Goal: Find contact information: Find contact information

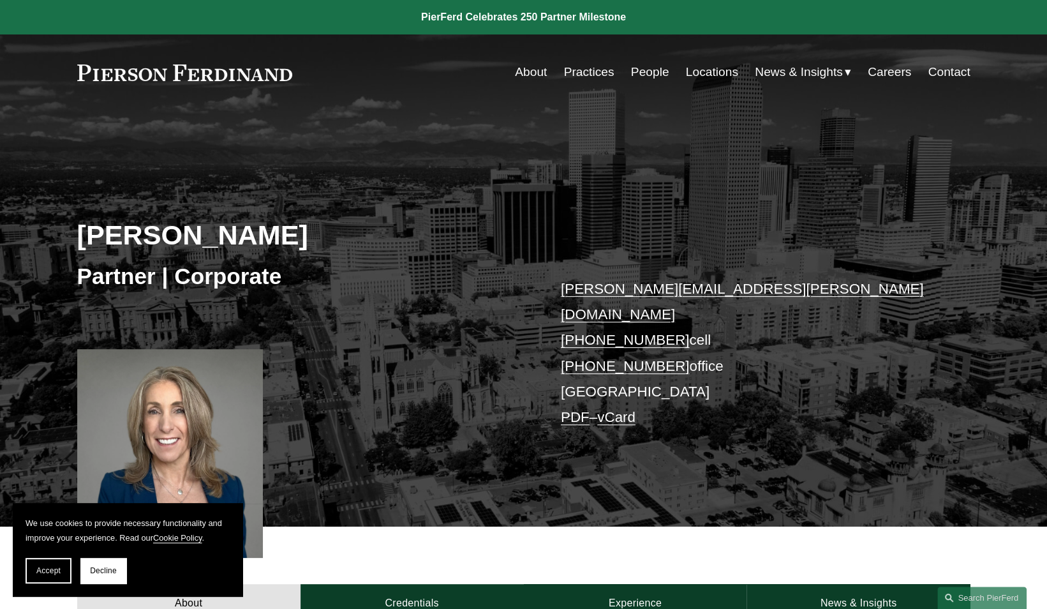
click at [683, 293] on link "[PERSON_NAME][EMAIL_ADDRESS][PERSON_NAME][DOMAIN_NAME]" at bounding box center [742, 301] width 363 height 41
click at [652, 77] on link "People" at bounding box center [650, 72] width 38 height 24
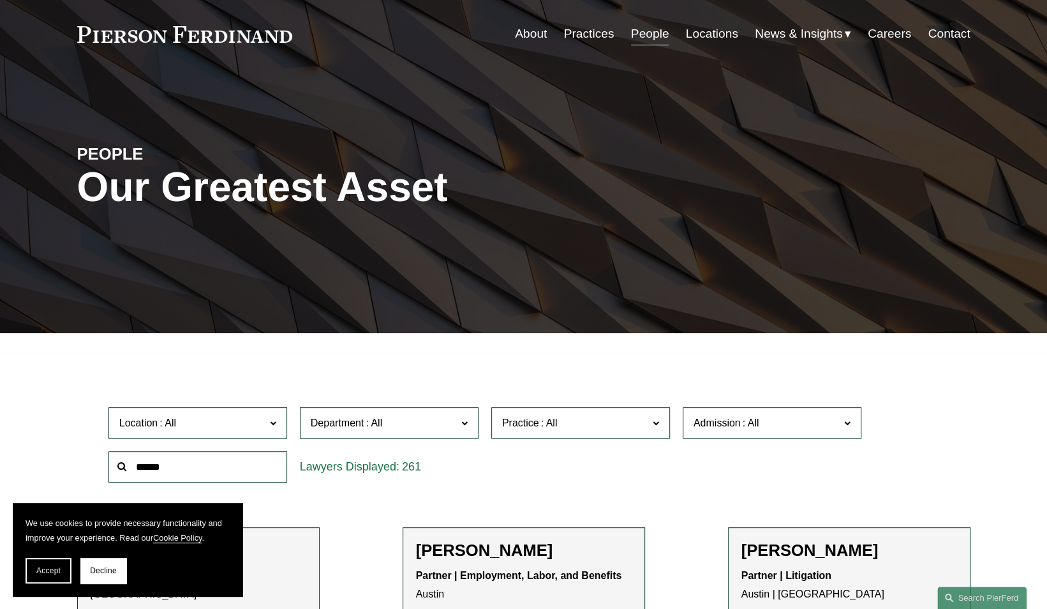
scroll to position [64, 0]
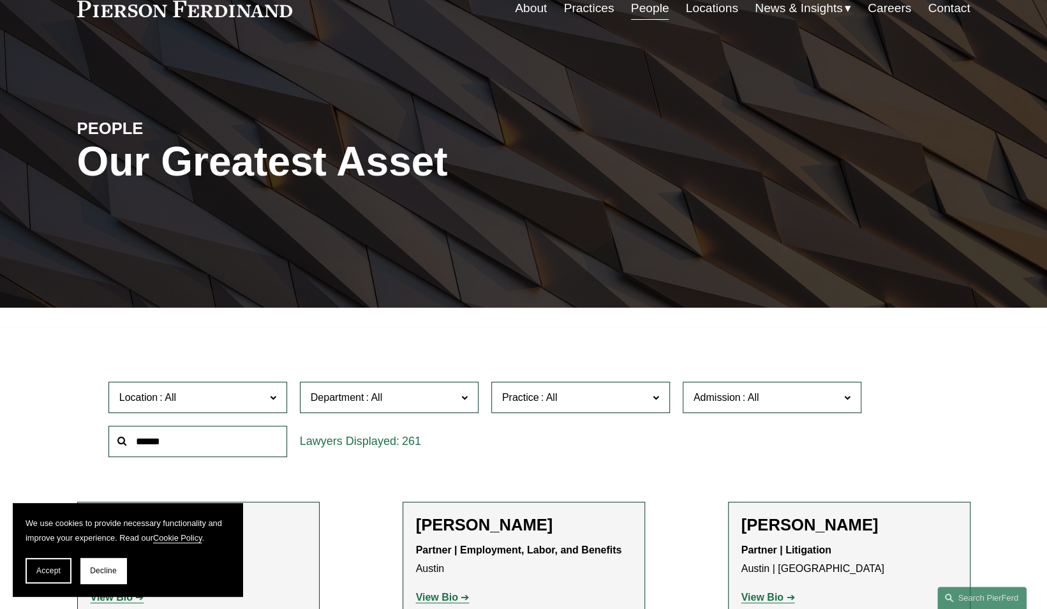
click at [766, 396] on span "Admission" at bounding box center [766, 397] width 146 height 17
click at [237, 401] on span "Location" at bounding box center [192, 397] width 146 height 17
click at [237, 396] on span "Location" at bounding box center [192, 397] width 146 height 17
click at [40, 574] on span "Accept" at bounding box center [48, 570] width 24 height 9
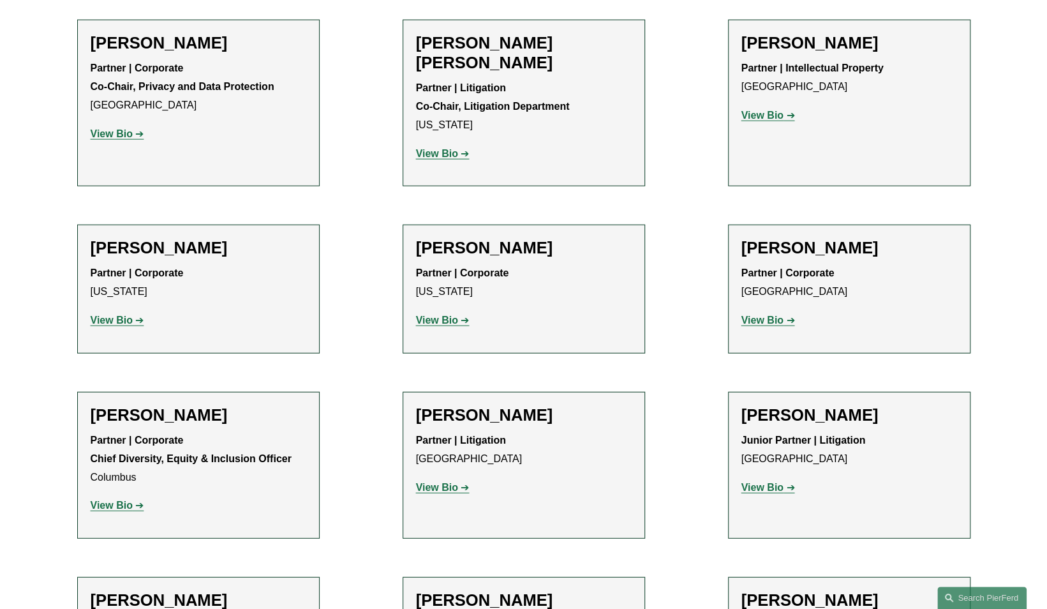
scroll to position [0, 0]
